Goal: Navigation & Orientation: Find specific page/section

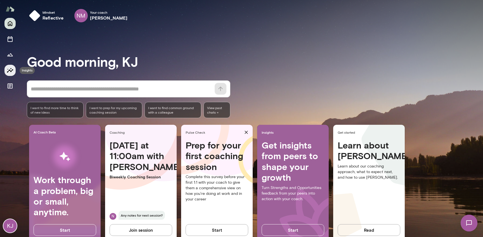
click at [10, 68] on icon "Insights" at bounding box center [10, 70] width 7 height 7
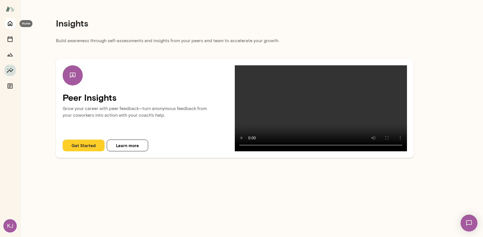
click at [10, 27] on button "Home" at bounding box center [9, 23] width 11 height 11
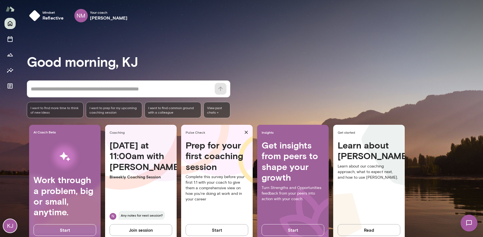
click at [15, 61] on div at bounding box center [9, 55] width 11 height 74
click at [13, 58] on button "Growth Plan" at bounding box center [9, 54] width 11 height 11
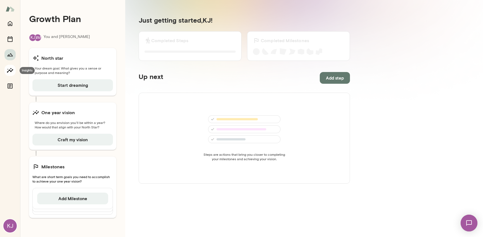
click at [12, 75] on button "Insights" at bounding box center [9, 70] width 11 height 11
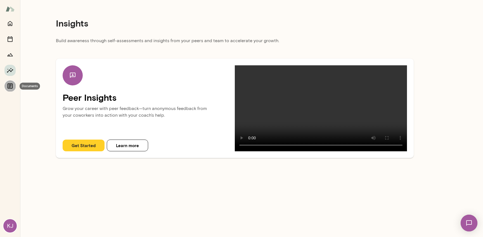
click at [11, 84] on icon "Documents" at bounding box center [10, 86] width 7 height 7
